Goal: Task Accomplishment & Management: Manage account settings

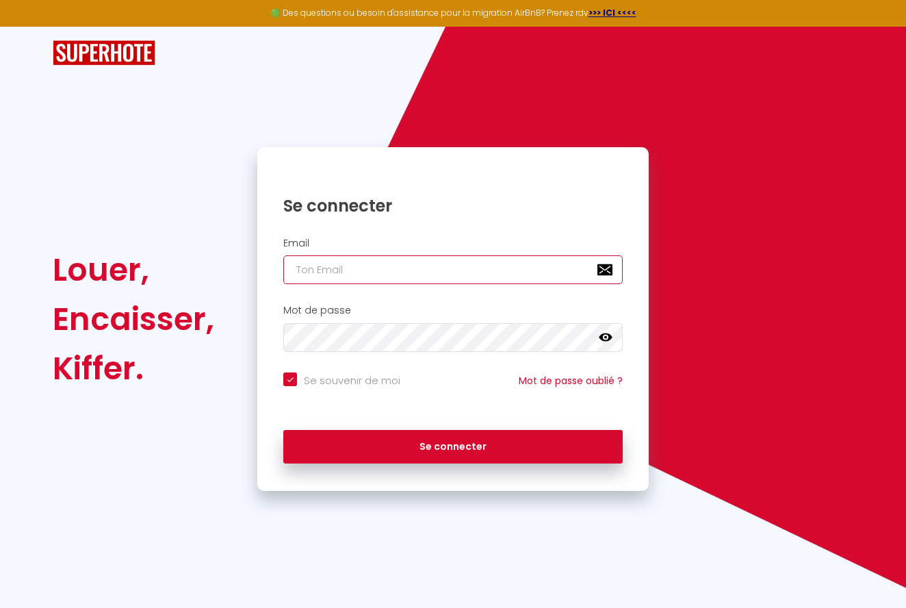
type input "[PERSON_NAME][EMAIL_ADDRESS][PERSON_NAME][DOMAIN_NAME]"
click at [453, 444] on button "Se connecter" at bounding box center [452, 447] width 339 height 34
checkbox input "true"
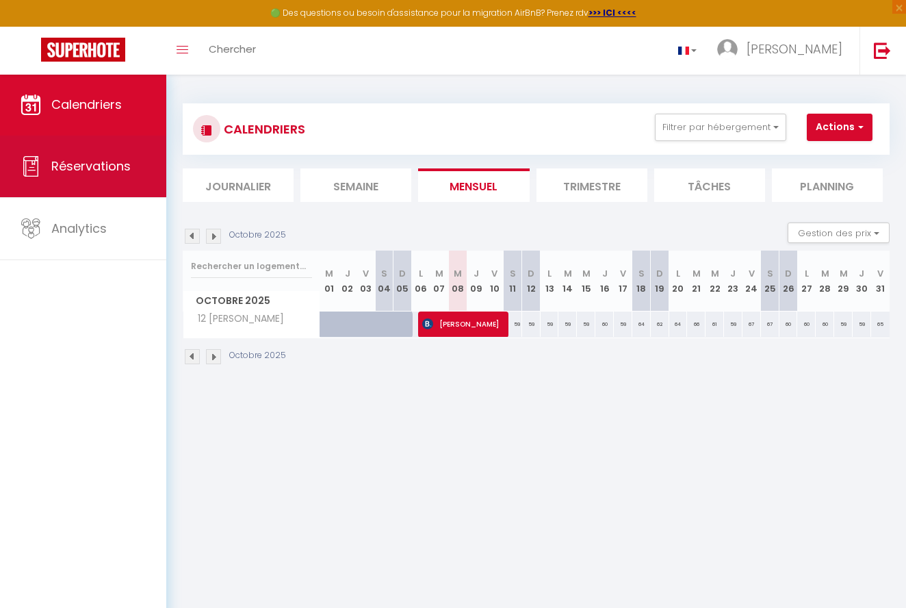
click at [114, 164] on span "Réservations" at bounding box center [90, 165] width 79 height 17
select select "not_cancelled"
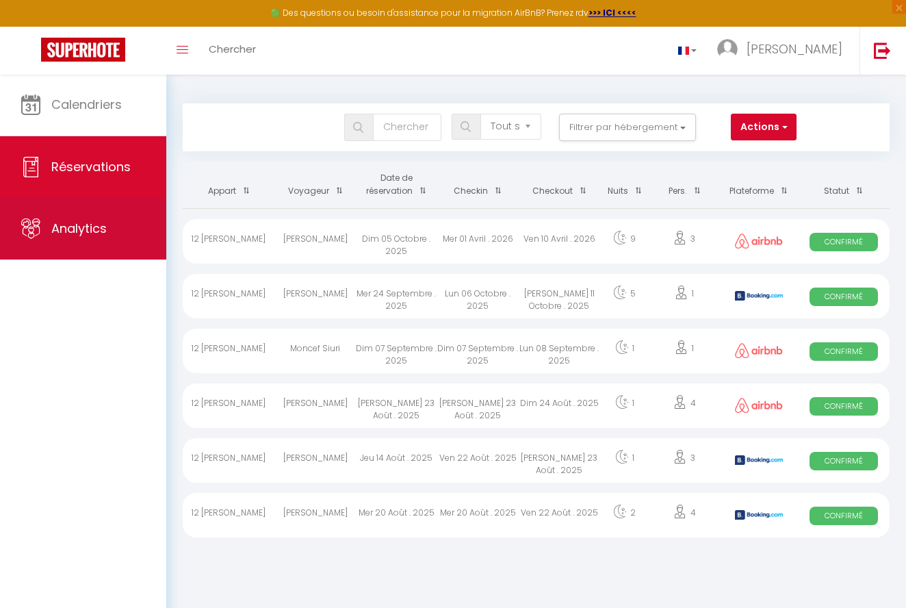
click at [114, 224] on link "Analytics" at bounding box center [83, 229] width 166 height 62
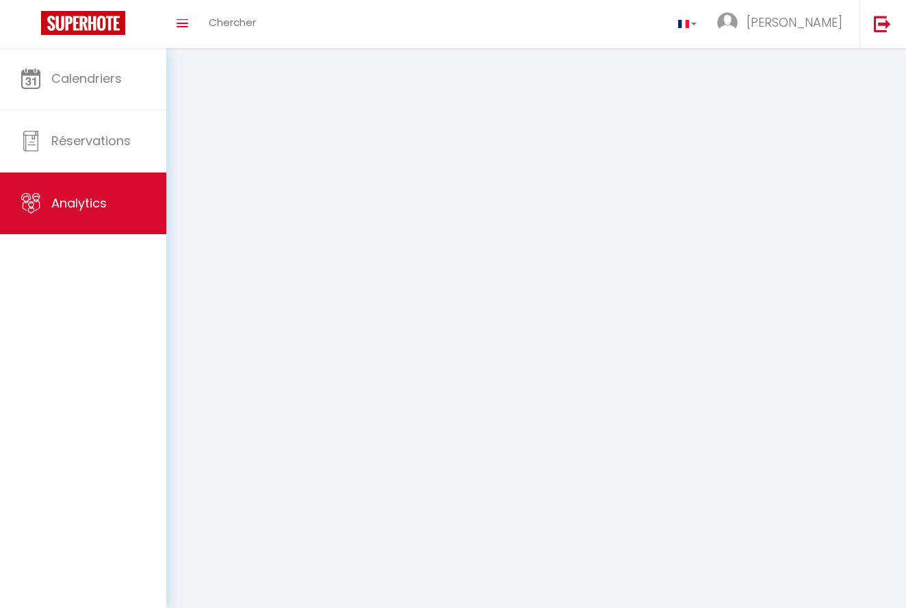
select select "2025"
select select "10"
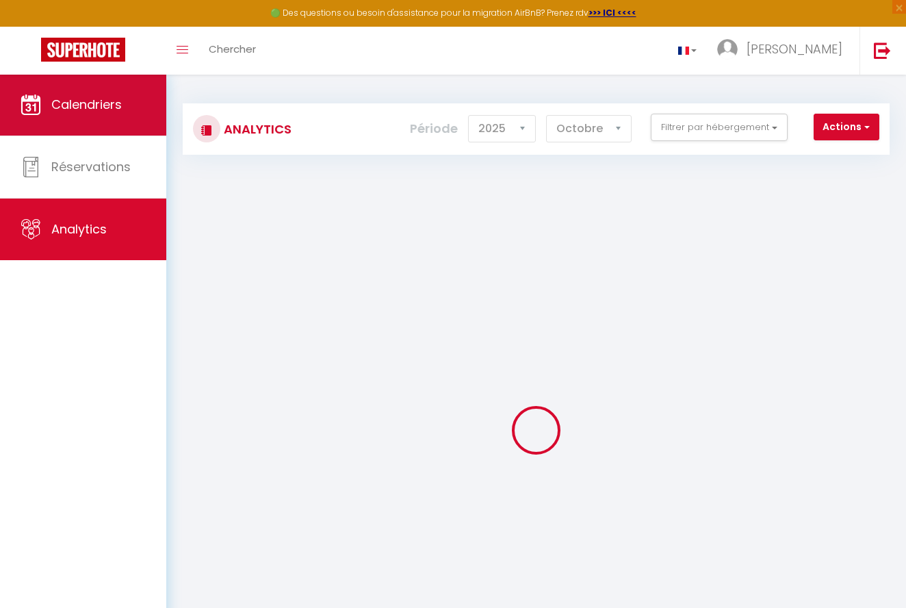
click at [116, 107] on span "Calendriers" at bounding box center [86, 104] width 70 height 17
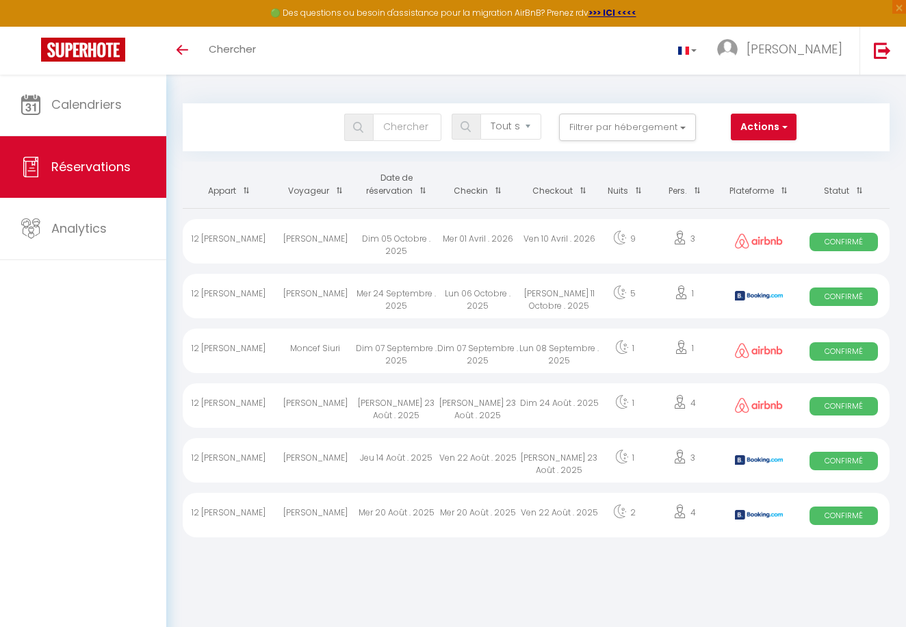
select select "not_cancelled"
